Goal: Understand site structure: Understand site structure

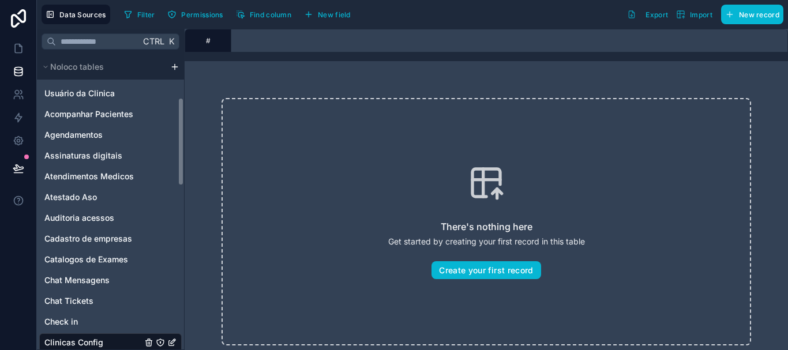
scroll to position [0, 1443]
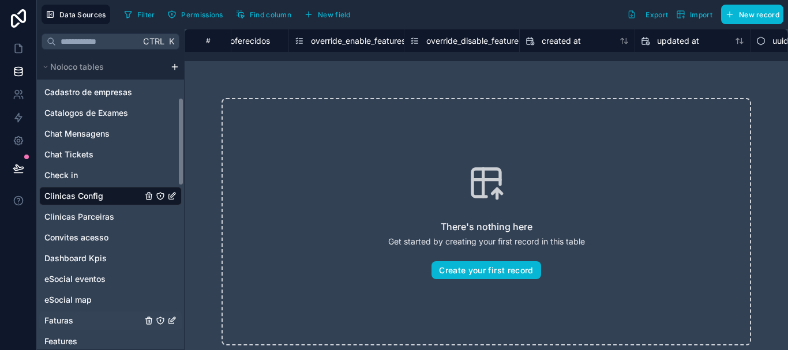
drag, startPoint x: 0, startPoint y: 0, endPoint x: 181, endPoint y: 170, distance: 248.7
click at [183, 203] on div "Noloco tables Usuário da Clinica Acompanhar Pacientes Agendamentos Assinaturas …" at bounding box center [110, 202] width 147 height 296
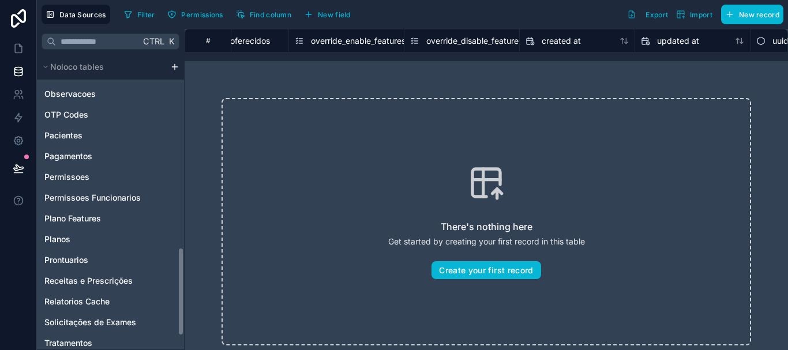
scroll to position [693, 0]
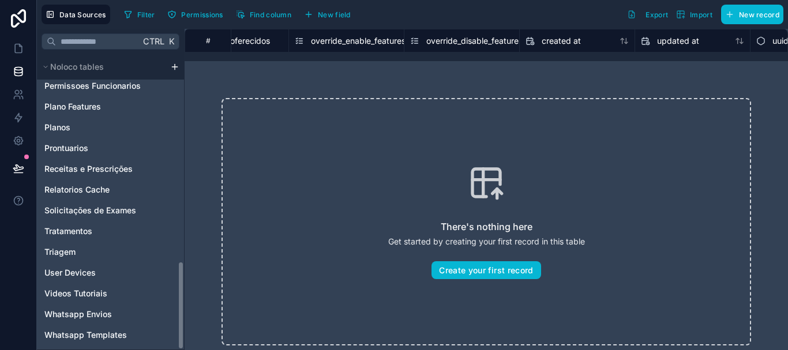
drag, startPoint x: 181, startPoint y: 170, endPoint x: 179, endPoint y: 308, distance: 138.0
click at [179, 308] on div "Noloco tables Usuário da Clinica Acompanhar Pacientes Agendamentos Assinaturas …" at bounding box center [110, 202] width 147 height 296
click at [122, 336] on span "Whatsapp Templates" at bounding box center [85, 336] width 83 height 12
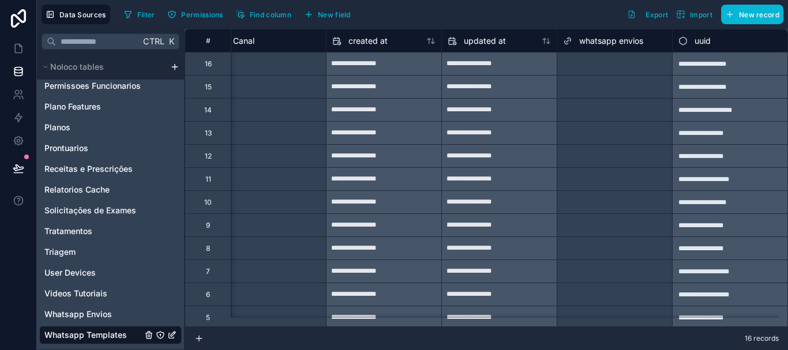
scroll to position [0, 1068]
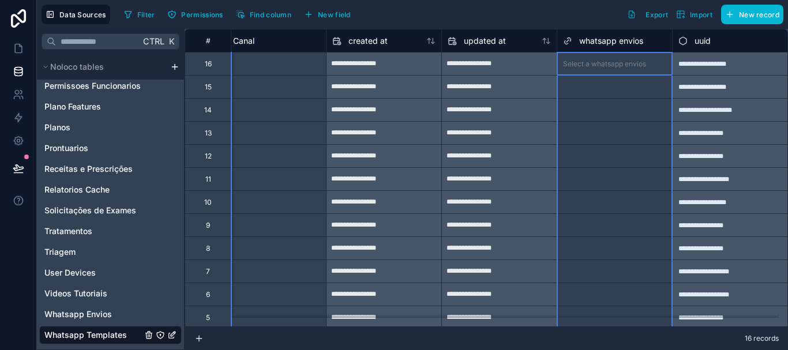
click at [603, 43] on span "whatsapp envios" at bounding box center [612, 41] width 64 height 12
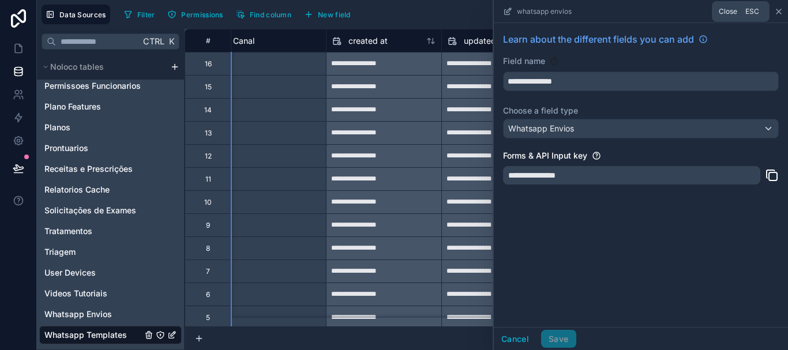
click at [780, 9] on icon at bounding box center [779, 11] width 9 height 9
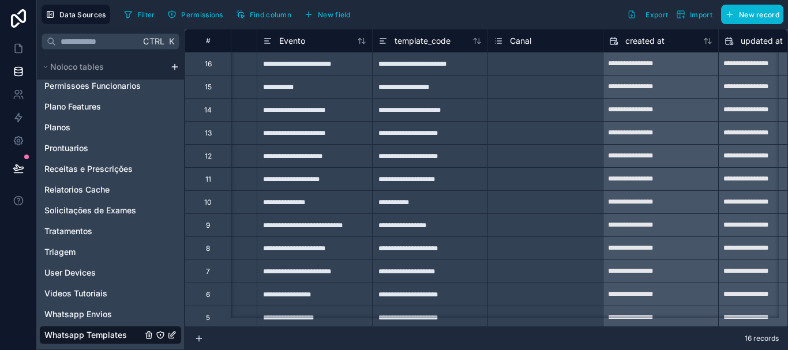
scroll to position [0, 147]
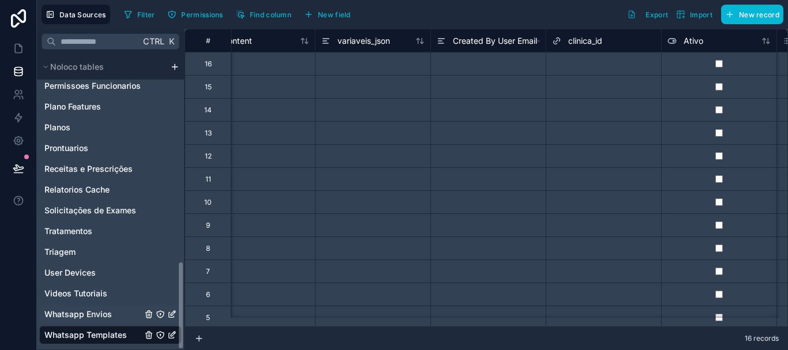
click at [105, 316] on span "Whatsapp Envios" at bounding box center [78, 315] width 68 height 12
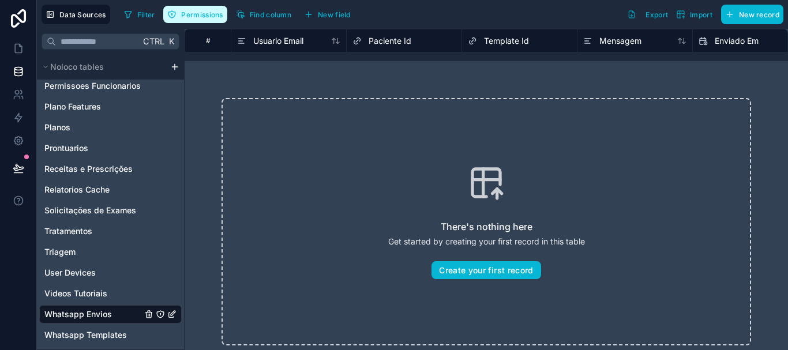
click at [214, 20] on button "Permissions" at bounding box center [194, 14] width 63 height 17
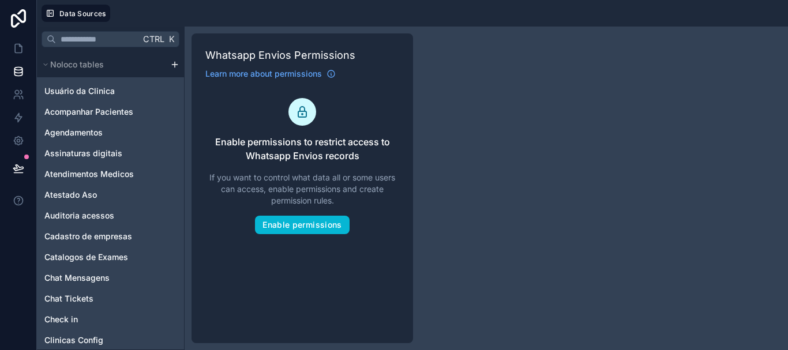
click at [452, 210] on div "Ctrl K Noloco tables Usuário da Clinica Acompanhar Pacientes Agendamentos Assin…" at bounding box center [413, 189] width 752 height 324
click at [18, 52] on icon at bounding box center [19, 49] width 12 height 12
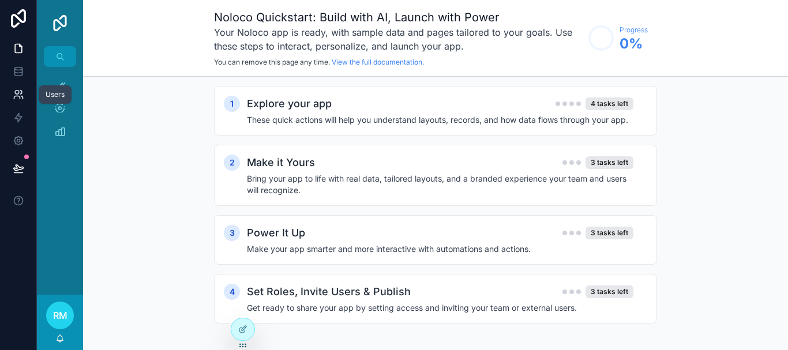
click at [20, 102] on link at bounding box center [18, 94] width 36 height 23
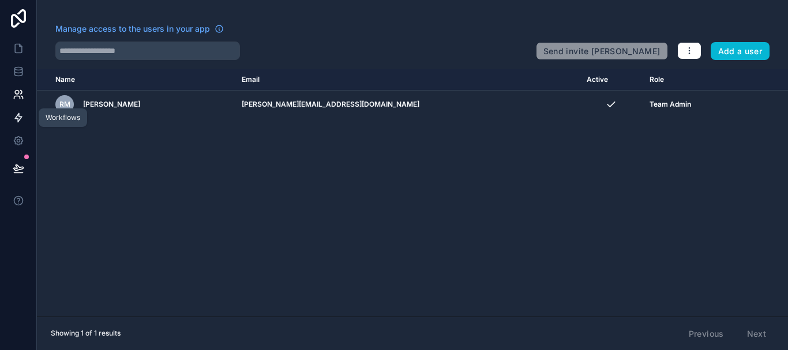
click at [20, 122] on icon at bounding box center [19, 118] width 12 height 12
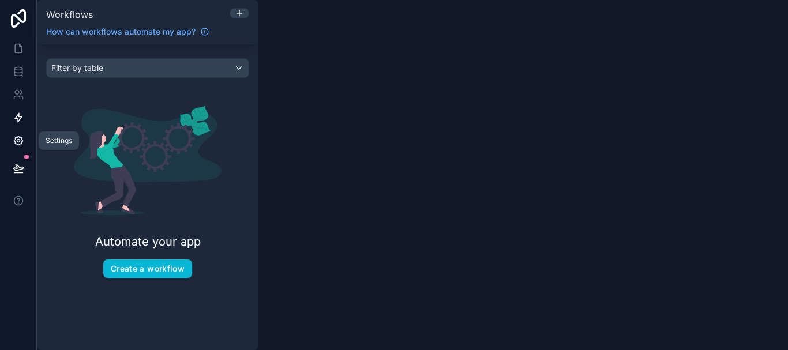
click at [16, 144] on icon at bounding box center [18, 141] width 9 height 9
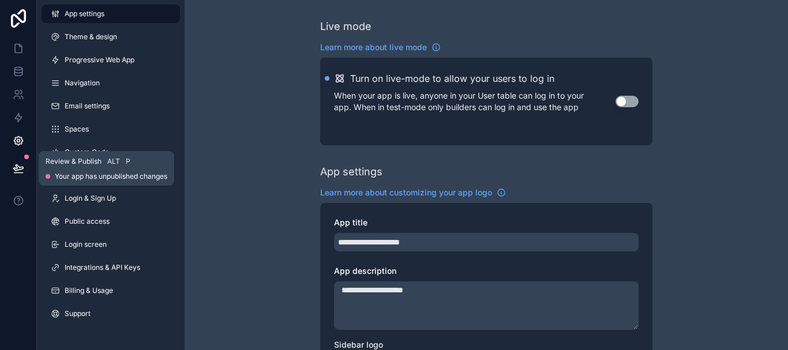
click at [19, 171] on icon at bounding box center [19, 169] width 12 height 12
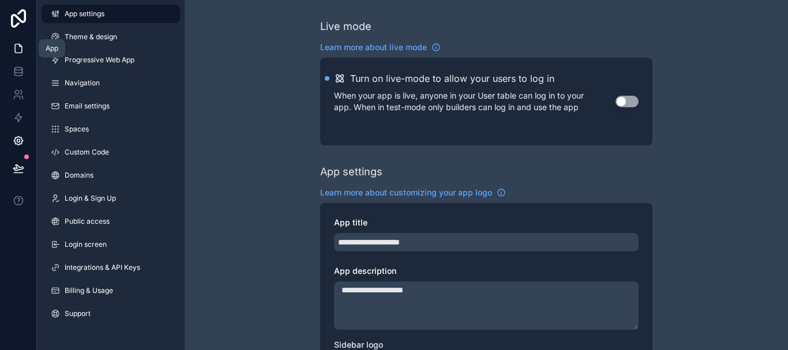
click at [15, 51] on icon at bounding box center [18, 48] width 7 height 9
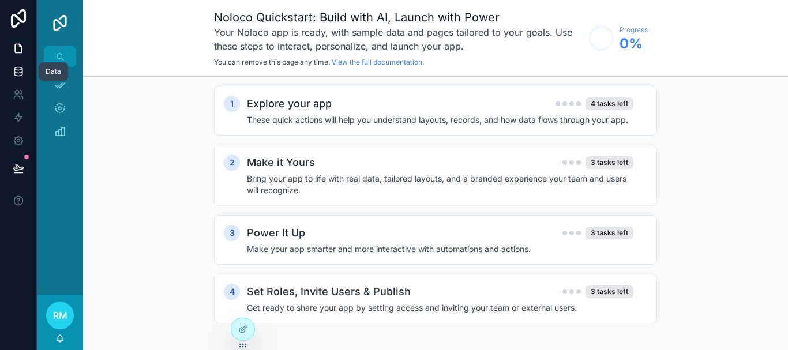
click at [20, 74] on icon at bounding box center [19, 72] width 12 height 12
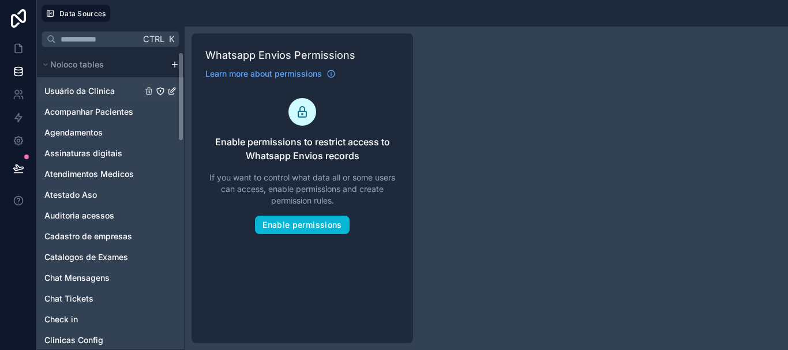
click at [109, 91] on span "Usuário da Clinica" at bounding box center [79, 91] width 70 height 12
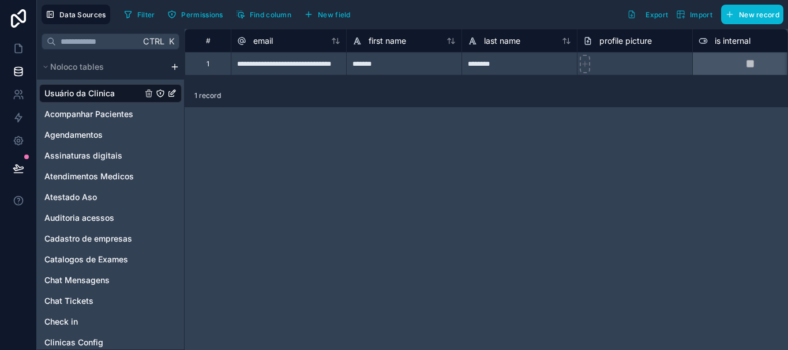
click at [174, 64] on html "**********" at bounding box center [394, 175] width 788 height 350
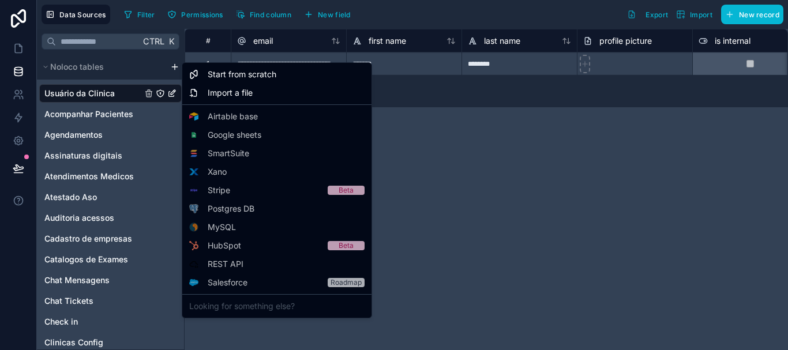
click at [21, 272] on html "**********" at bounding box center [394, 175] width 788 height 350
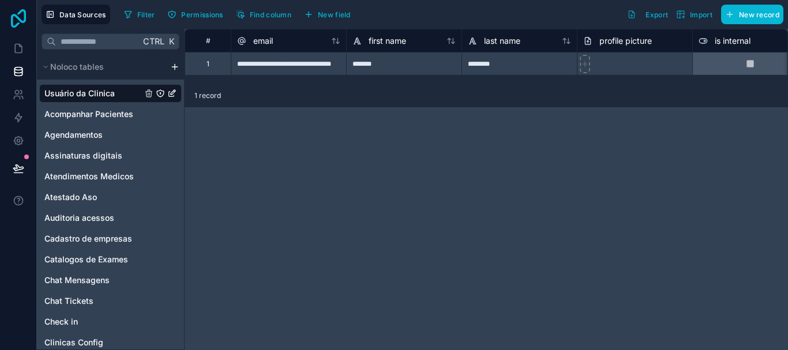
click at [12, 23] on icon at bounding box center [18, 18] width 15 height 18
click at [20, 141] on icon at bounding box center [18, 141] width 3 height 3
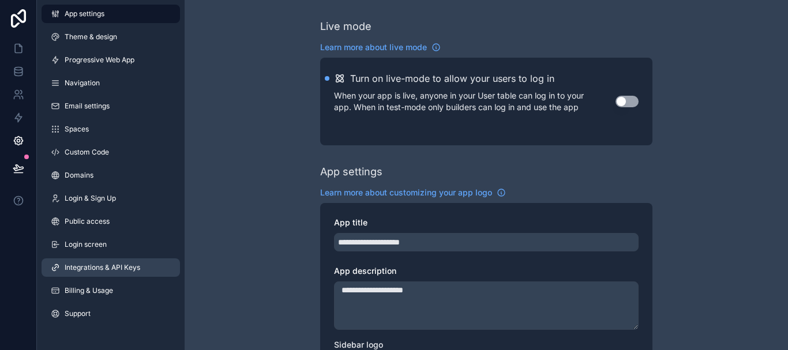
click at [94, 269] on span "Integrations & API Keys" at bounding box center [103, 267] width 76 height 9
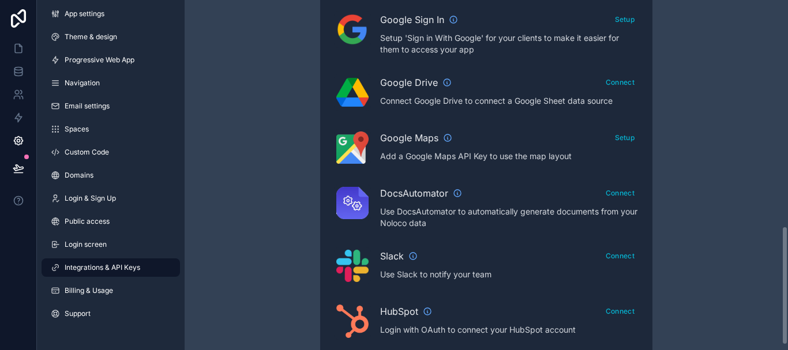
scroll to position [678, 0]
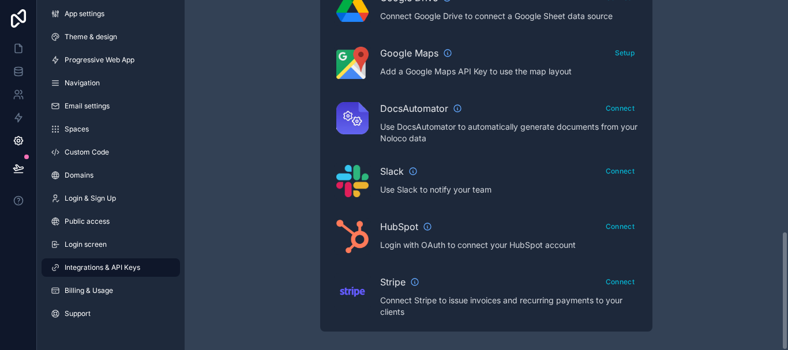
drag, startPoint x: 788, startPoint y: 86, endPoint x: 788, endPoint y: 364, distance: 277.6
click at [788, 350] on html "App settings Theme & design Progressive Web App Navigation Email settings Space…" at bounding box center [394, 175] width 788 height 350
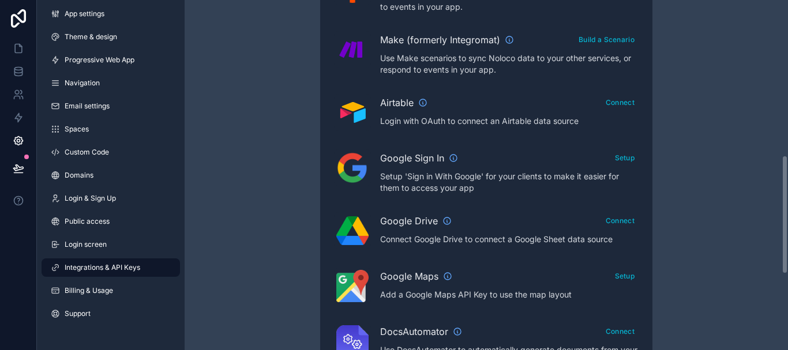
scroll to position [453, 0]
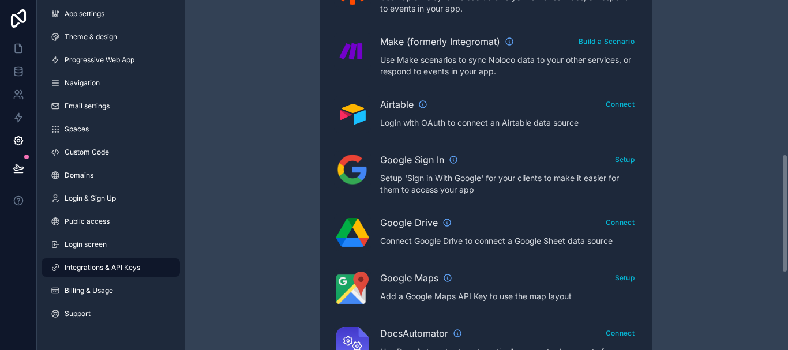
drag, startPoint x: 786, startPoint y: 287, endPoint x: 787, endPoint y: 210, distance: 76.8
click at [787, 210] on div "Integrations & API Keys Learn more about your API keys Your API keys allow you …" at bounding box center [487, 175] width 604 height 350
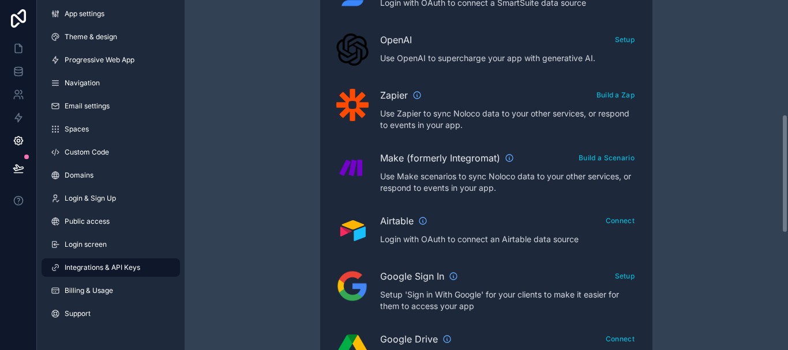
drag, startPoint x: 787, startPoint y: 213, endPoint x: 788, endPoint y: 174, distance: 39.3
click at [788, 174] on div "Integrations & API Keys Learn more about your API keys Your API keys allow you …" at bounding box center [487, 175] width 604 height 350
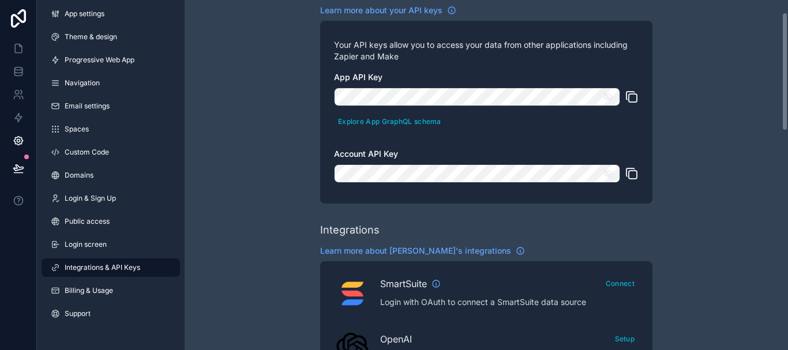
drag, startPoint x: 788, startPoint y: 174, endPoint x: 787, endPoint y: 72, distance: 102.2
click at [787, 72] on div "Integrations & API Keys Learn more about your API keys Your API keys allow you …" at bounding box center [487, 175] width 604 height 350
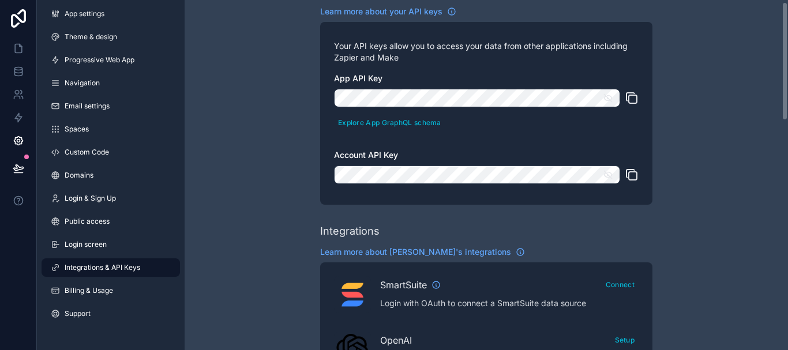
scroll to position [0, 0]
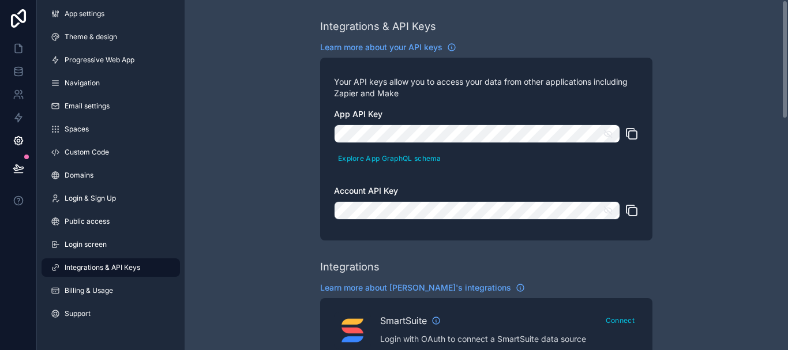
drag, startPoint x: 787, startPoint y: 72, endPoint x: 787, endPoint y: 51, distance: 20.8
click at [787, 51] on div "Integrations & API Keys Learn more about your API keys Your API keys allow you …" at bounding box center [487, 175] width 604 height 350
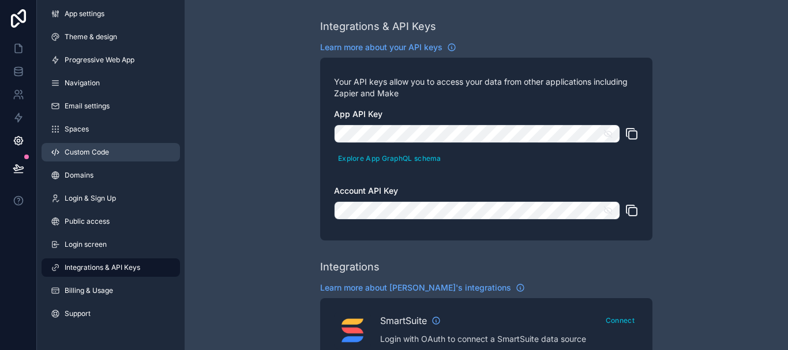
click at [80, 149] on span "Custom Code" at bounding box center [87, 152] width 44 height 9
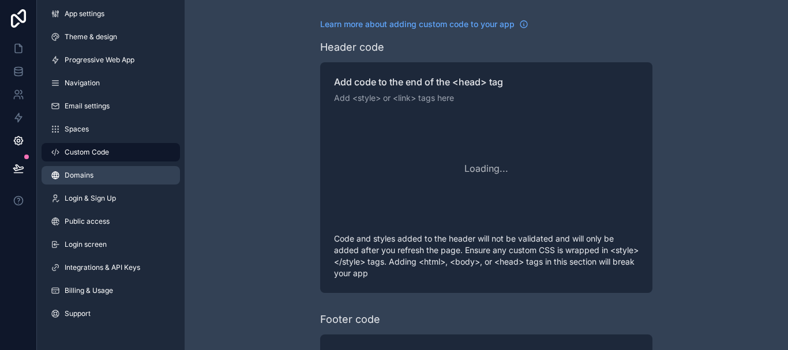
click at [85, 176] on span "Domains" at bounding box center [79, 175] width 29 height 9
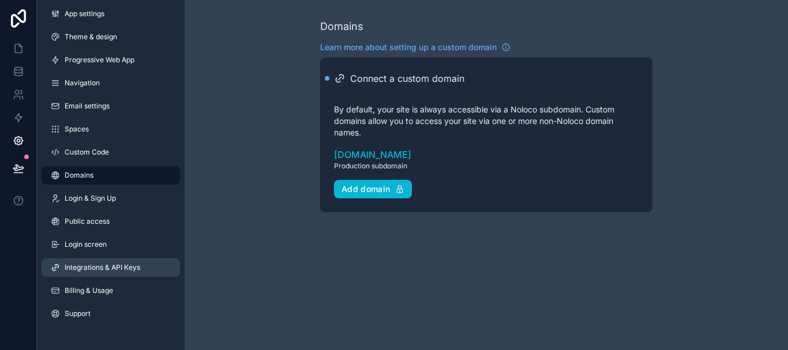
click at [117, 271] on span "Integrations & API Keys" at bounding box center [103, 267] width 76 height 9
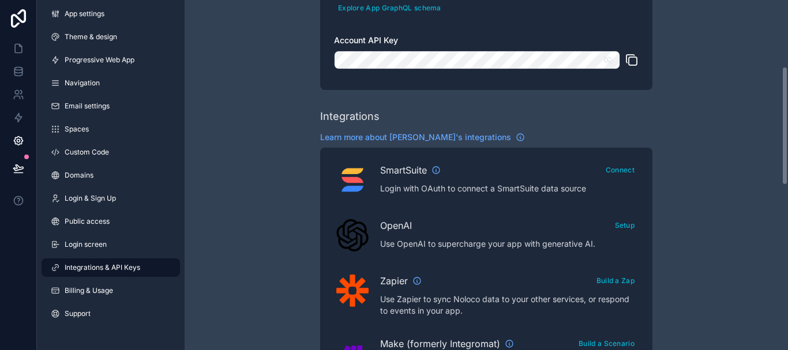
scroll to position [269, 0]
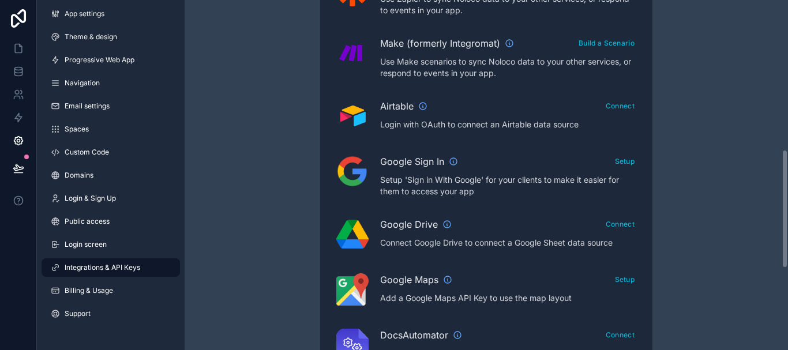
drag, startPoint x: 784, startPoint y: 55, endPoint x: 788, endPoint y: 210, distance: 154.7
click at [788, 210] on div "Integrations & API Keys Learn more about your API keys Your API keys allow you …" at bounding box center [487, 175] width 604 height 350
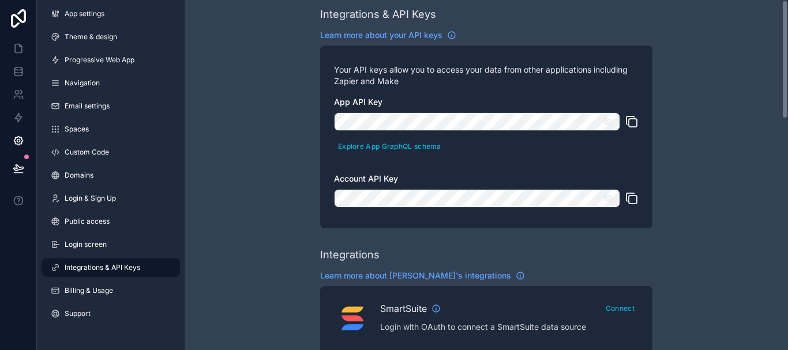
scroll to position [0, 0]
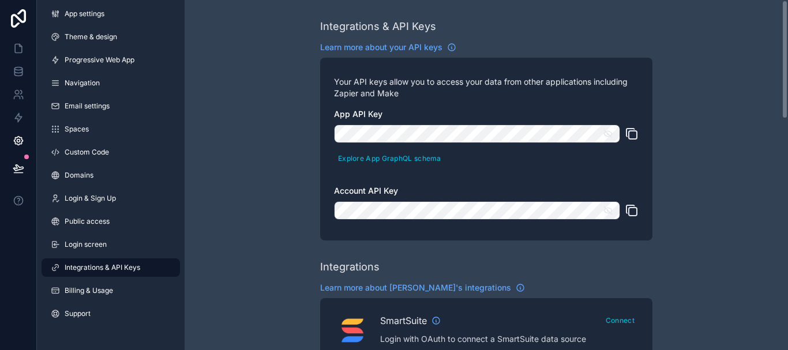
drag, startPoint x: 788, startPoint y: 210, endPoint x: 788, endPoint y: -24, distance: 233.2
click at [788, 0] on html "App settings Theme & design Progressive Web App Navigation Email settings Space…" at bounding box center [394, 175] width 788 height 350
click at [17, 74] on icon at bounding box center [19, 72] width 12 height 12
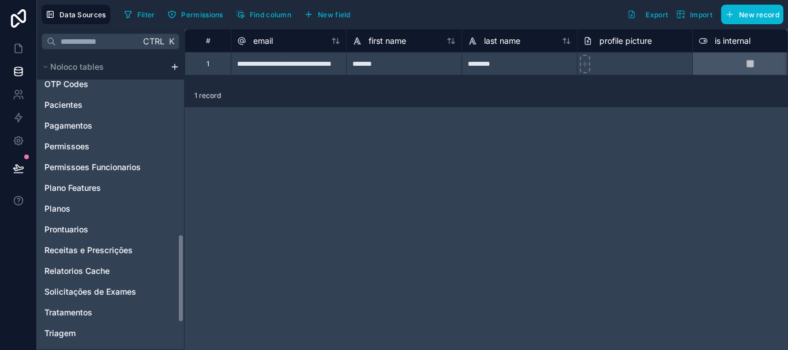
drag, startPoint x: 181, startPoint y: 115, endPoint x: 184, endPoint y: 301, distance: 185.3
click at [184, 301] on div "Noloco tables Usuário da Clinica Acompanhar Pacientes Agendamentos Assinaturas …" at bounding box center [110, 202] width 147 height 296
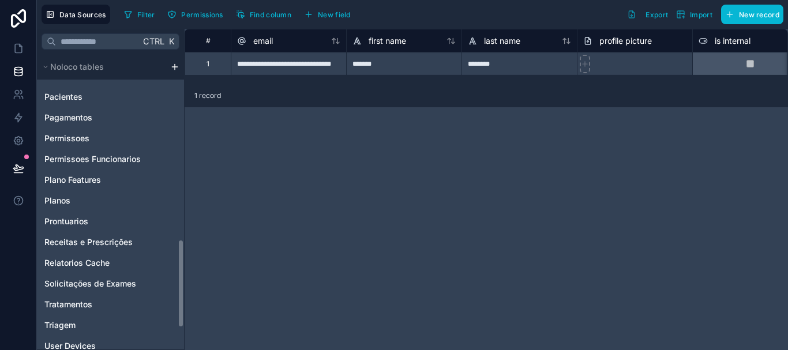
scroll to position [693, 0]
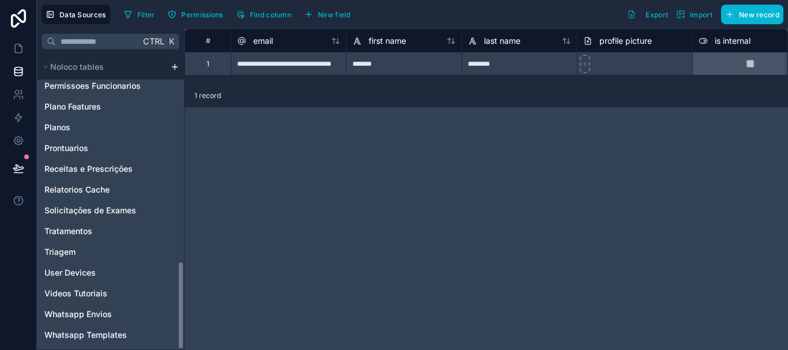
drag, startPoint x: 181, startPoint y: 286, endPoint x: 181, endPoint y: 339, distance: 53.1
click at [181, 339] on div "Noloco tables Usuário da Clinica Acompanhar Pacientes Agendamentos Assinaturas …" at bounding box center [110, 202] width 147 height 296
drag, startPoint x: 180, startPoint y: 275, endPoint x: 186, endPoint y: 373, distance: 98.3
click at [186, 350] on html "**********" at bounding box center [394, 175] width 788 height 350
drag, startPoint x: 182, startPoint y: 298, endPoint x: 199, endPoint y: 321, distance: 28.9
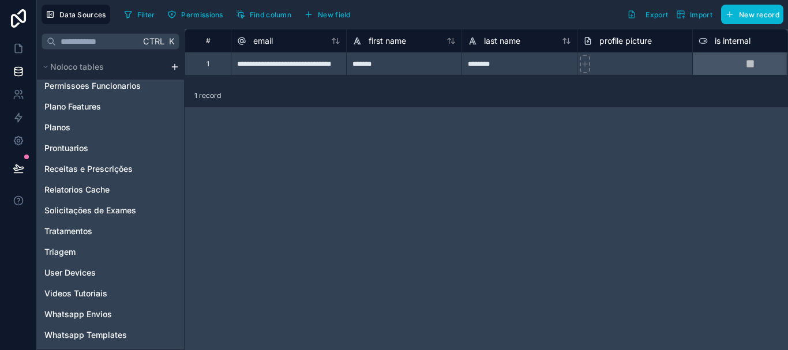
click at [199, 321] on div "**********" at bounding box center [413, 190] width 752 height 322
